Goal: Information Seeking & Learning: Learn about a topic

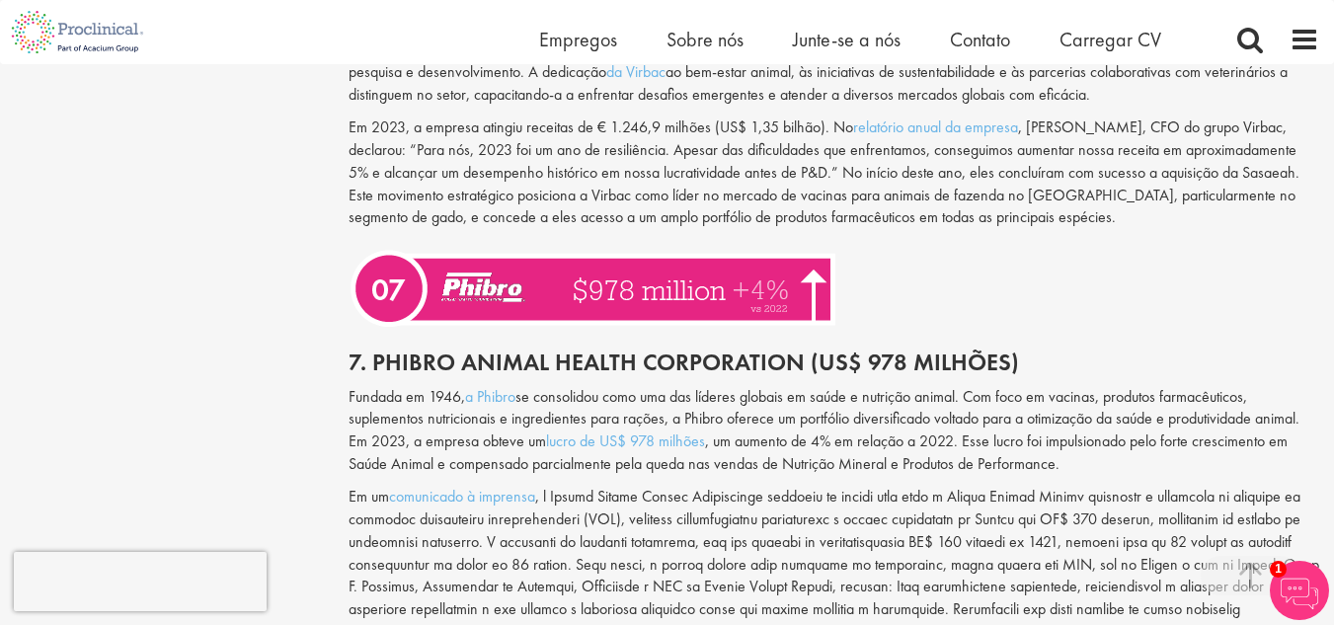
scroll to position [3774, 0]
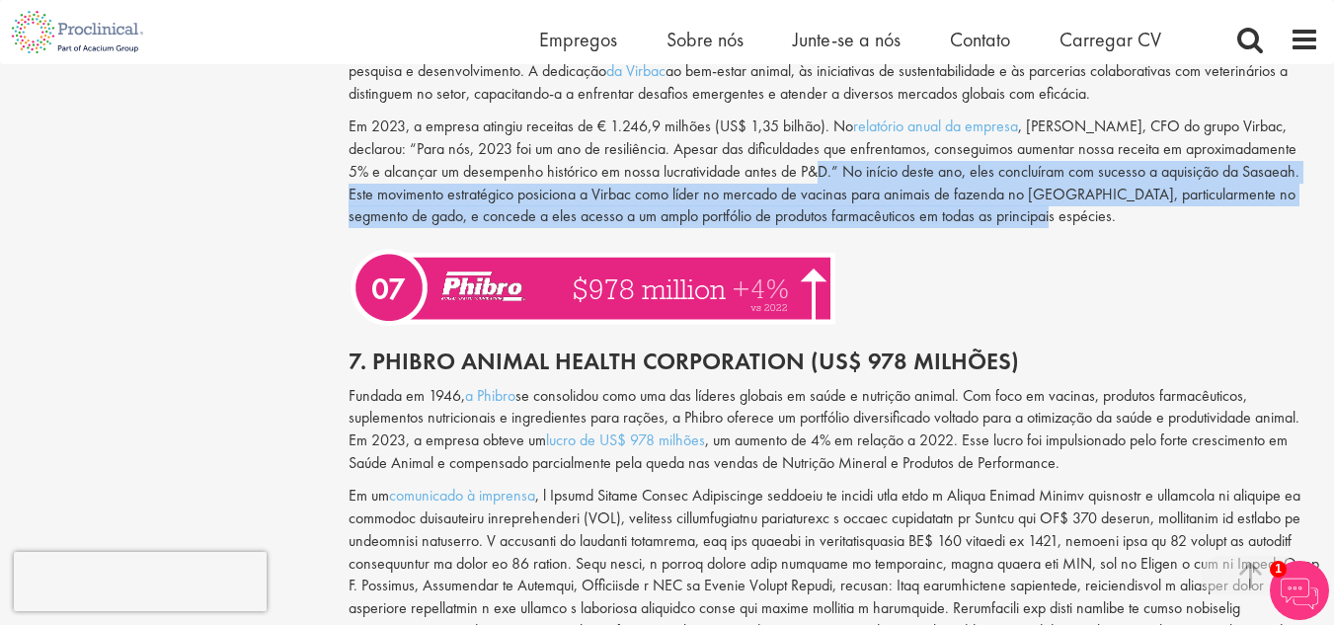
drag, startPoint x: 806, startPoint y: 152, endPoint x: 997, endPoint y: 199, distance: 196.2
click at [997, 199] on font ", [PERSON_NAME], CFO do grupo Virbac, declarou: “Para nós, 2023 foi um ano de r…" at bounding box center [824, 171] width 951 height 111
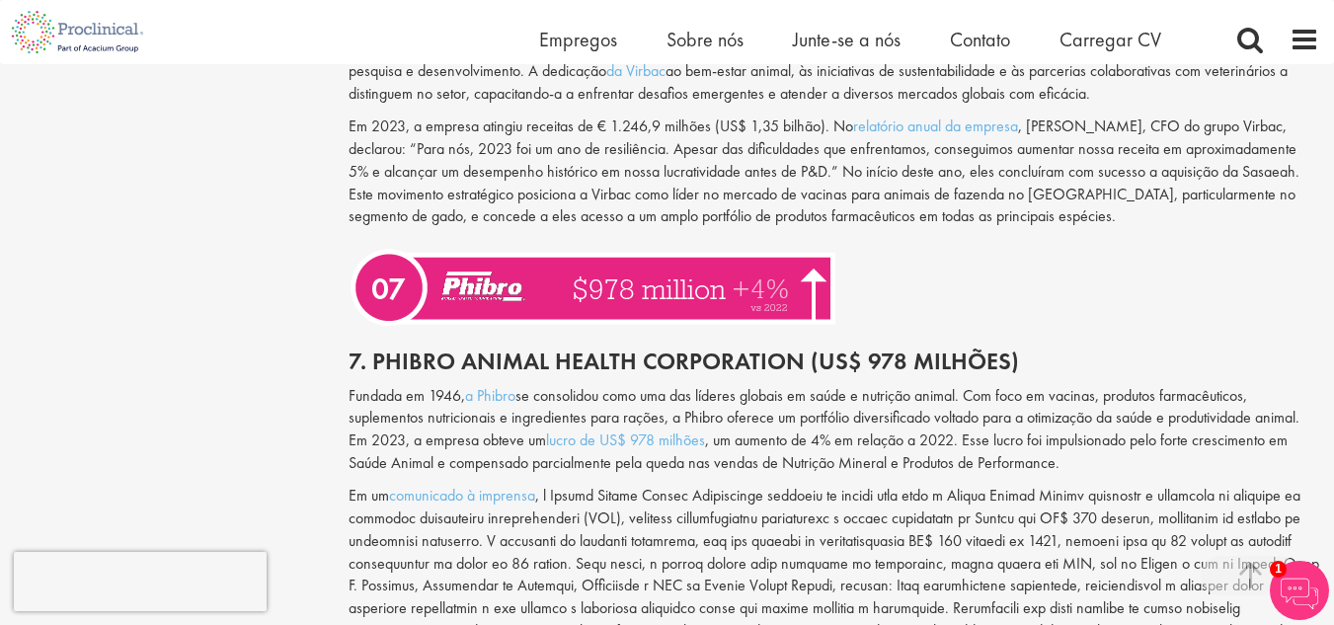
click at [995, 238] on div at bounding box center [834, 283] width 1000 height 91
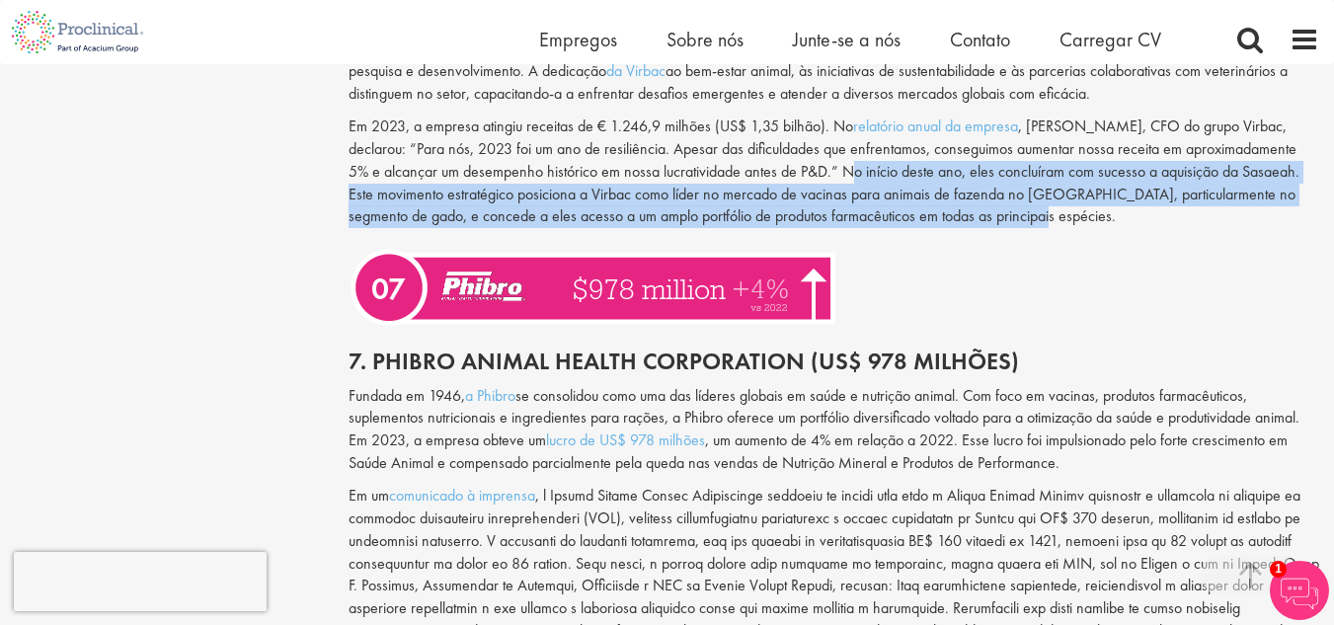
drag, startPoint x: 840, startPoint y: 148, endPoint x: 1011, endPoint y: 207, distance: 180.8
click at [1011, 207] on div "Anteriormente relatado como US$ 135,1 milhões em um erro, agora atualizado para…" at bounding box center [834, 122] width 1000 height 233
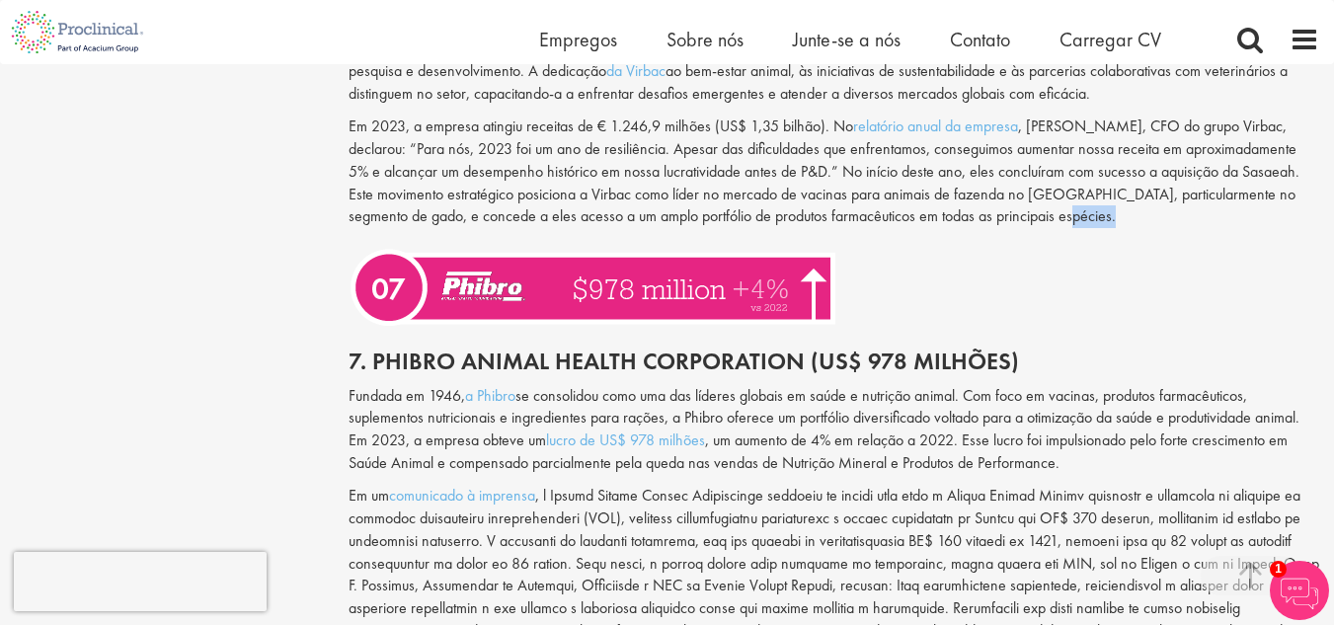
click at [1011, 207] on div "Anteriormente relatado como US$ 135,1 milhões em um erro, agora atualizado para…" at bounding box center [834, 122] width 1000 height 233
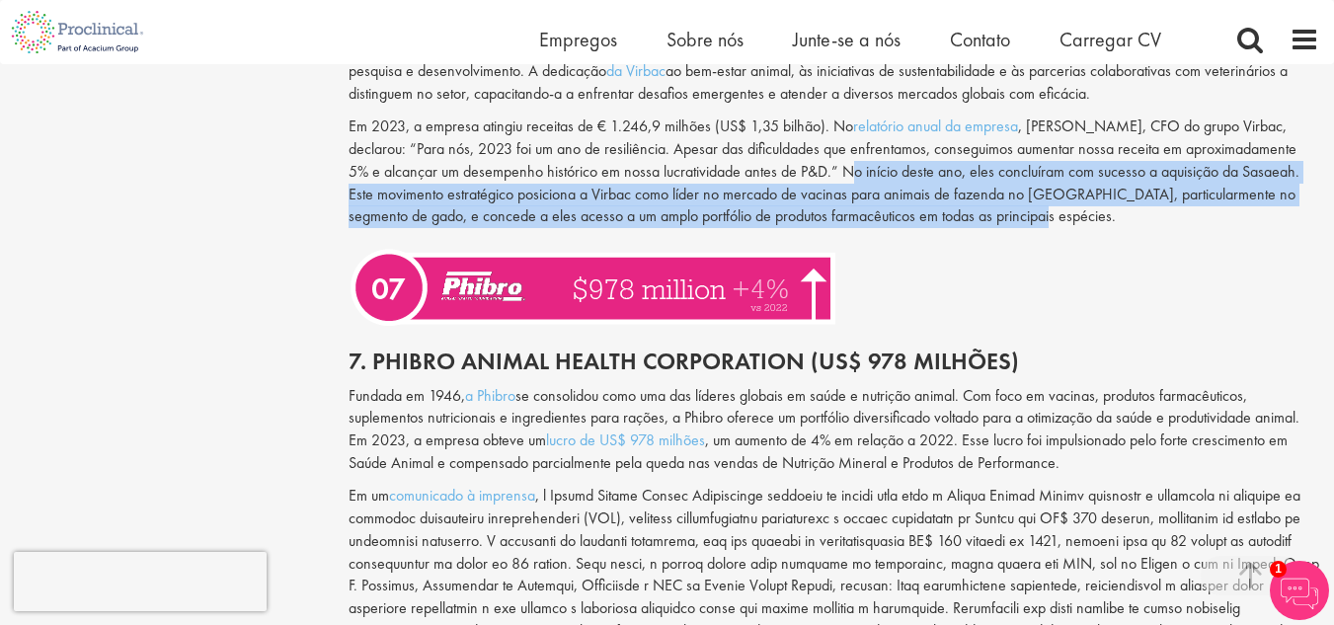
drag, startPoint x: 846, startPoint y: 149, endPoint x: 1008, endPoint y: 197, distance: 168.8
click at [1008, 197] on p "Em 2023, a empresa atingiu receitas de € 1.246,9 milhões (US$ 1,35 bilhão). No …" at bounding box center [834, 172] width 971 height 113
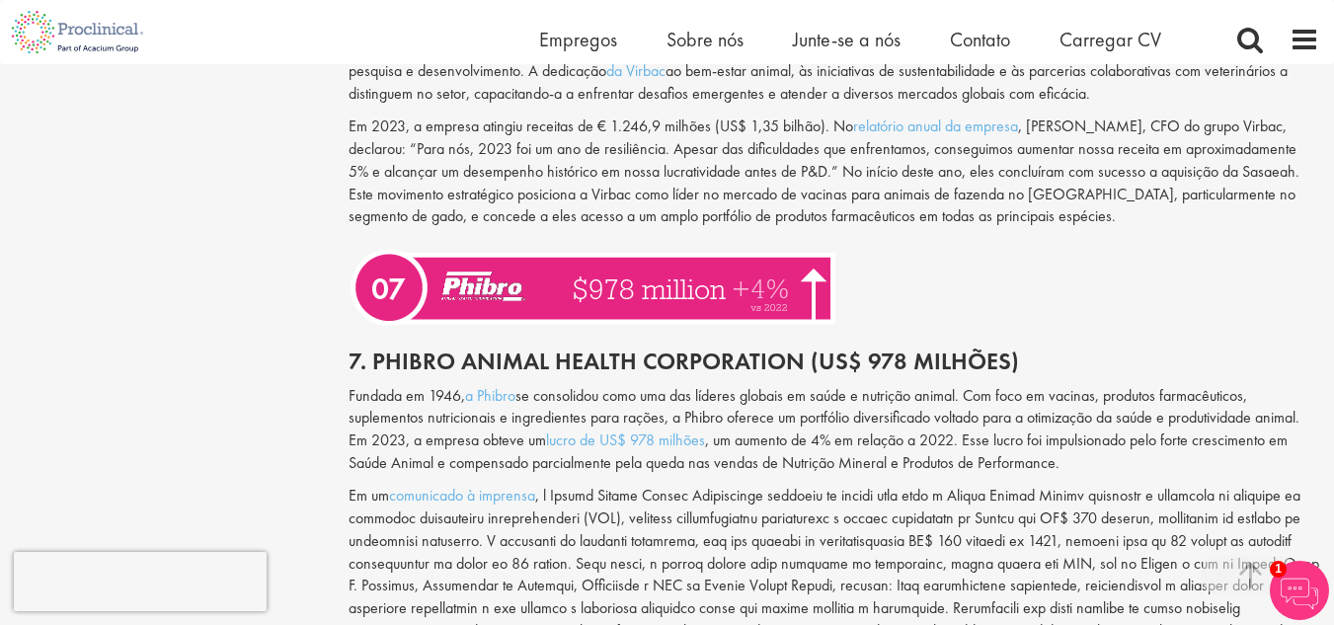
click at [983, 238] on div at bounding box center [834, 283] width 1000 height 91
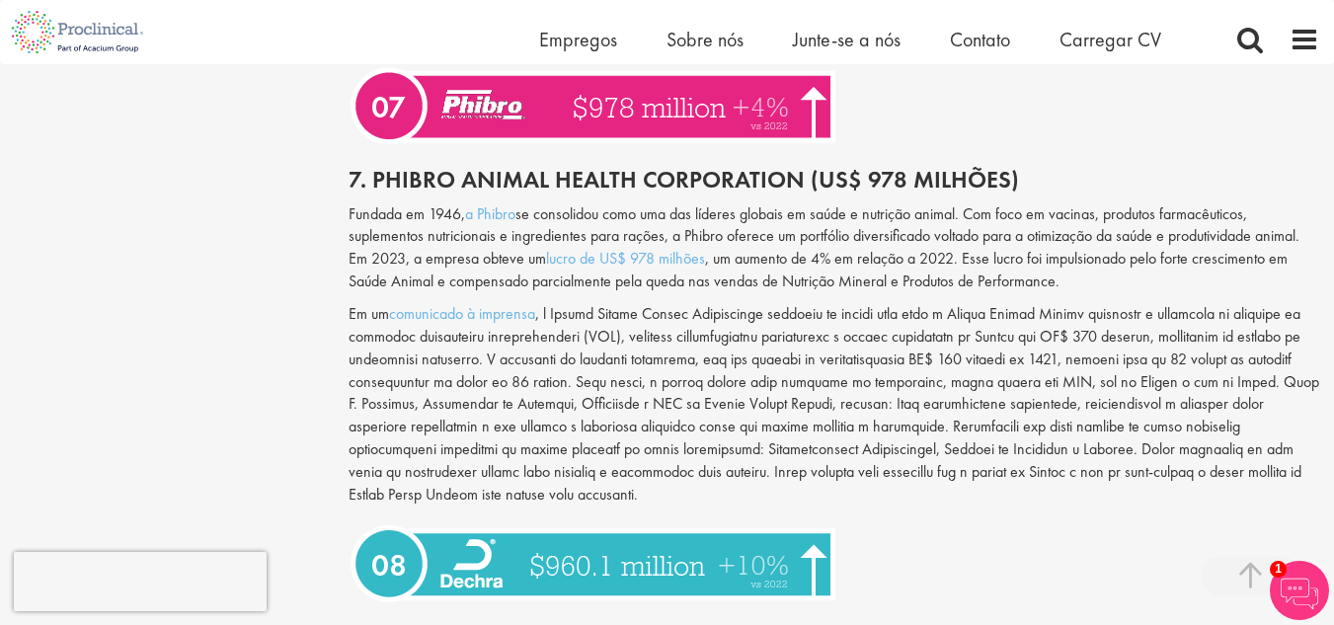
scroll to position [3956, 0]
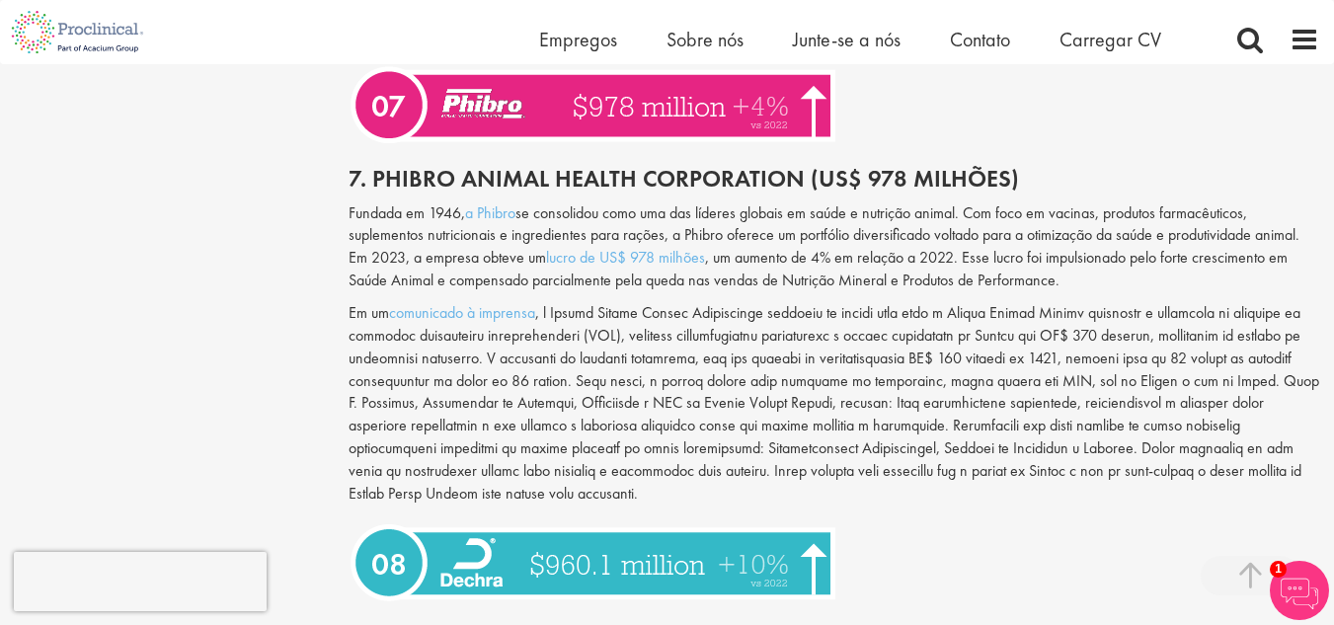
click at [1218, 523] on div at bounding box center [834, 561] width 1000 height 91
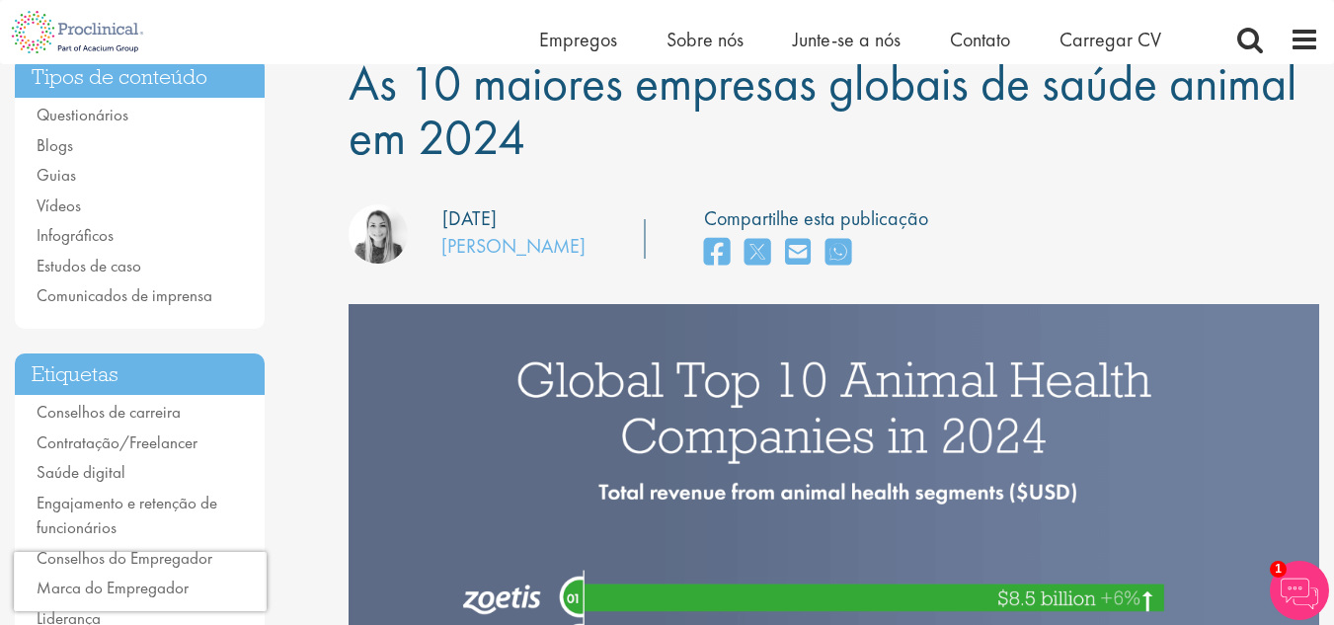
scroll to position [139, 0]
